Goal: Communication & Community: Answer question/provide support

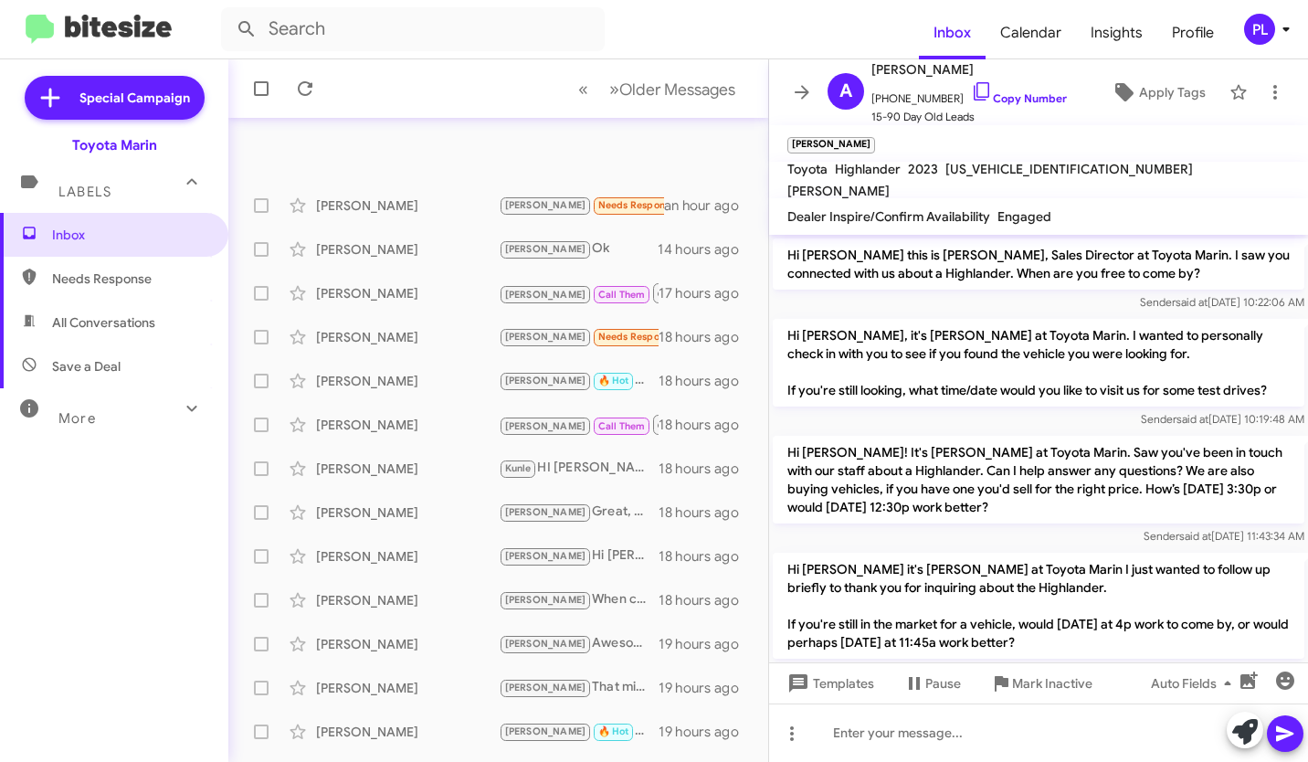
scroll to position [631, 0]
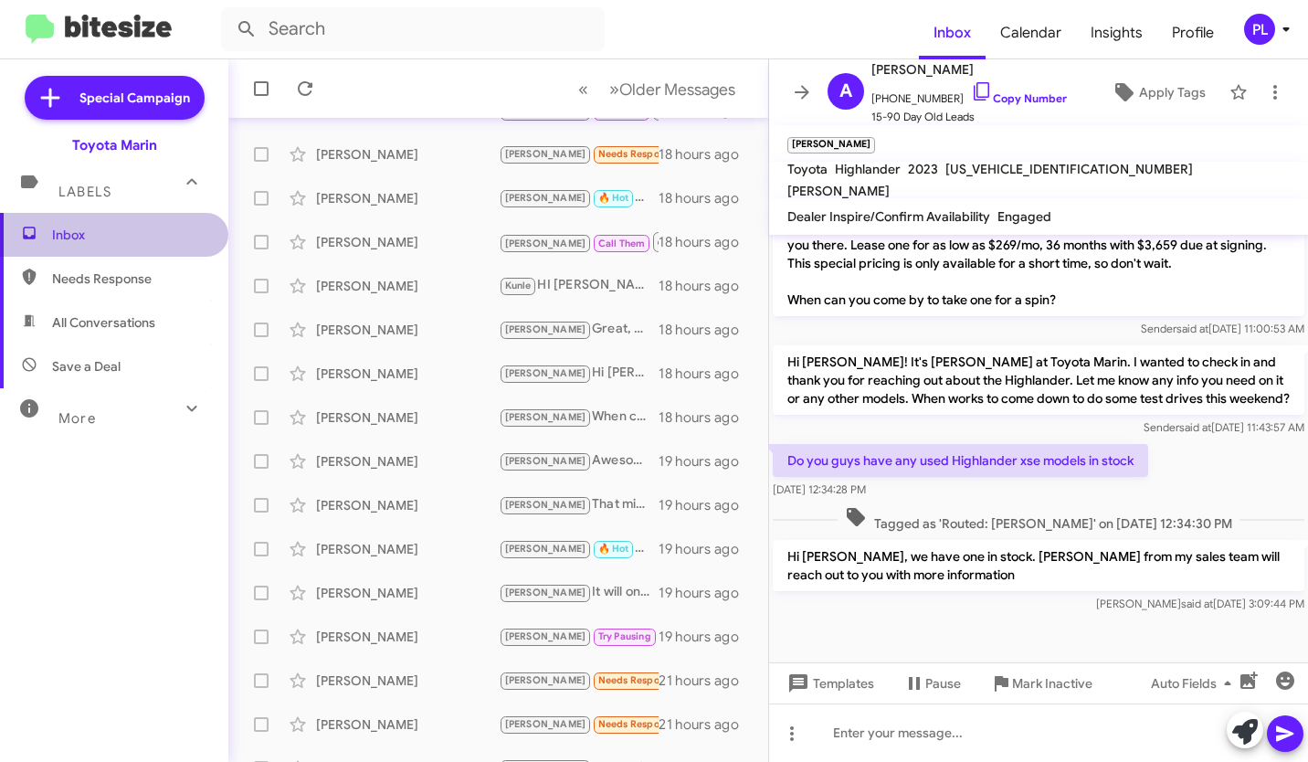
click at [125, 240] on span "Inbox" at bounding box center [129, 235] width 155 height 18
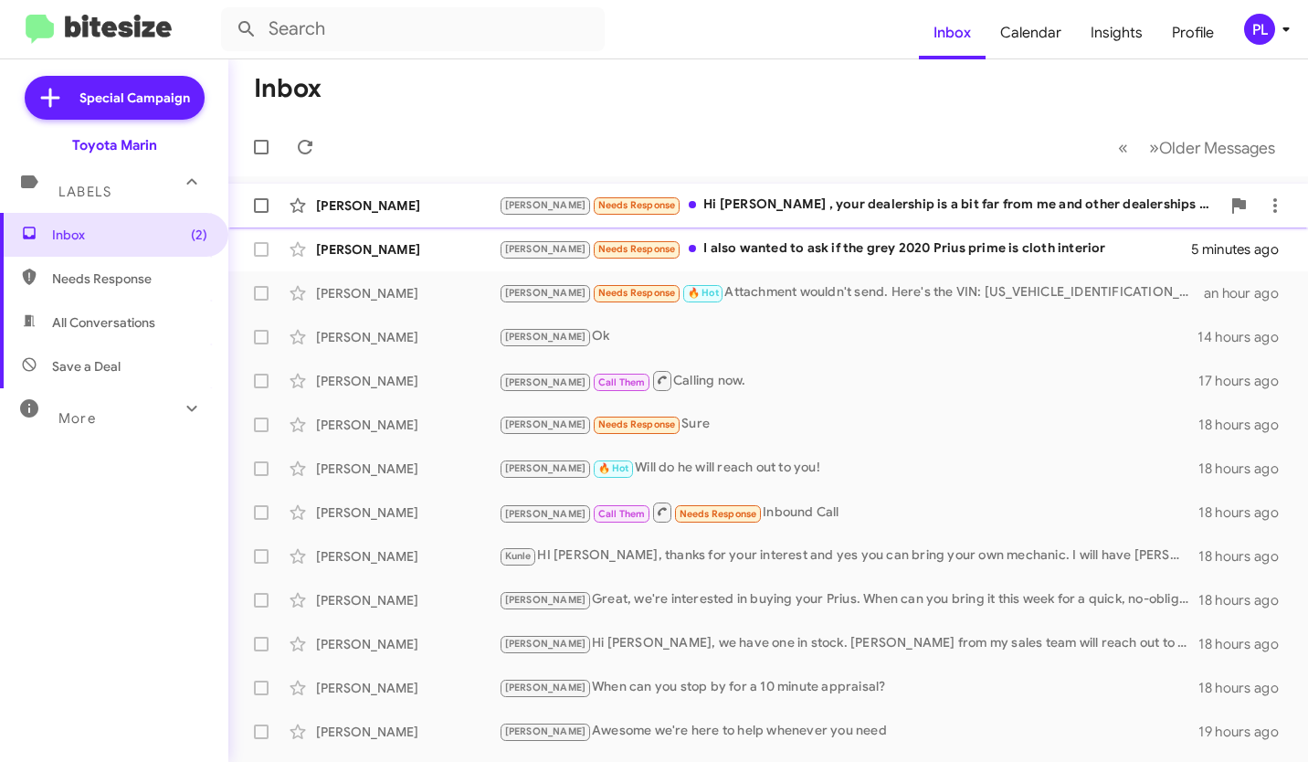
click at [415, 210] on div "[PERSON_NAME]" at bounding box center [407, 205] width 183 height 18
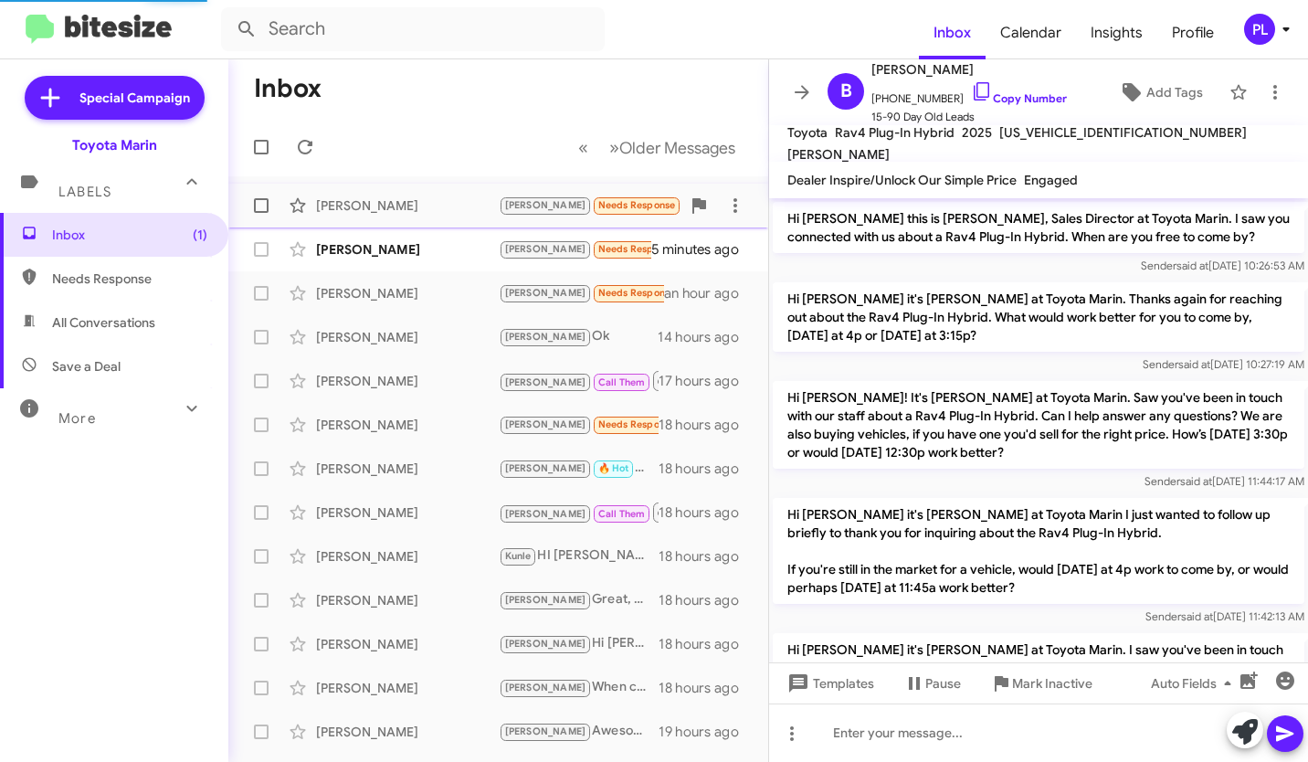
scroll to position [546, 0]
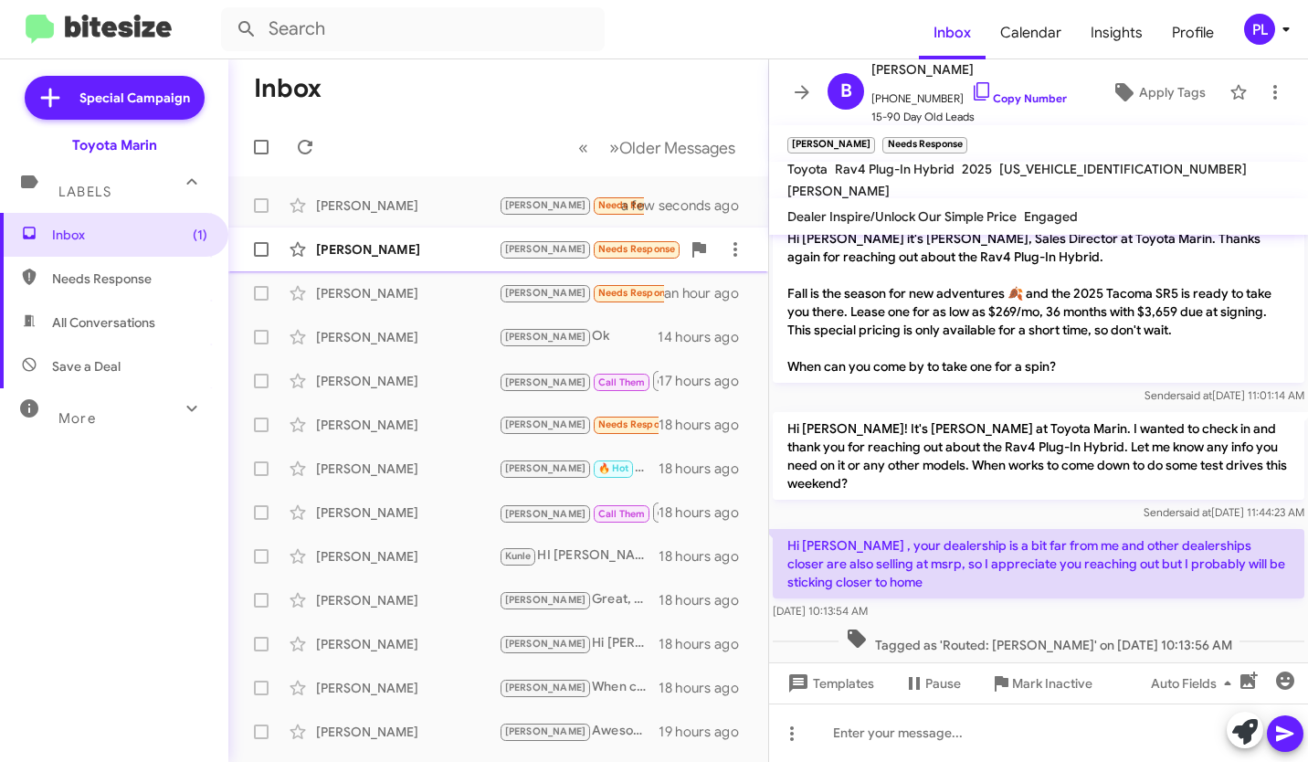
click at [431, 254] on div "[PERSON_NAME]" at bounding box center [407, 249] width 183 height 18
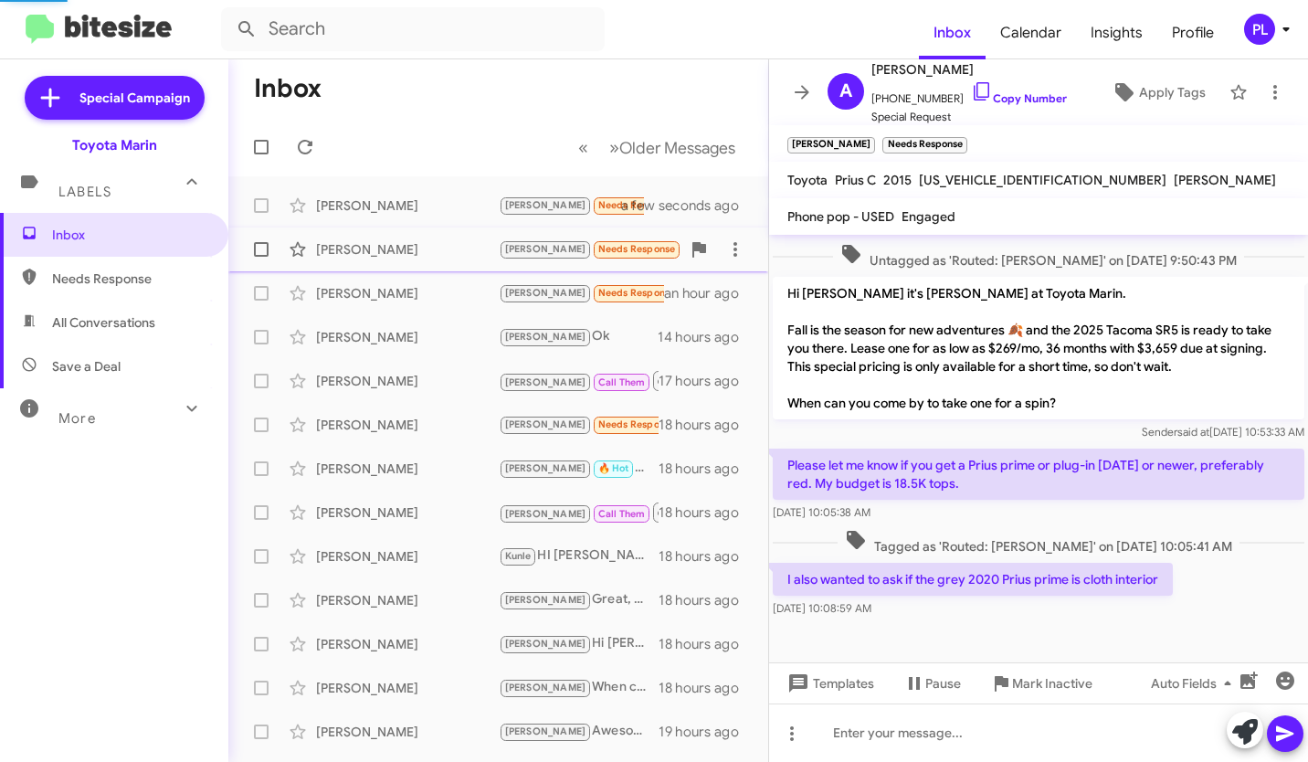
scroll to position [290, 0]
click at [971, 90] on icon at bounding box center [982, 91] width 22 height 22
